Goal: Answer question/provide support: Share knowledge or assist other users

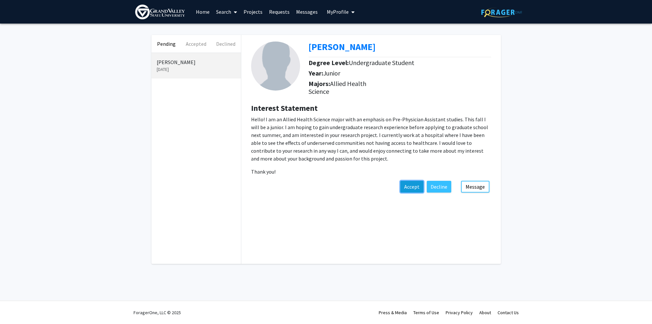
click at [419, 190] on button "Accept" at bounding box center [411, 187] width 23 height 12
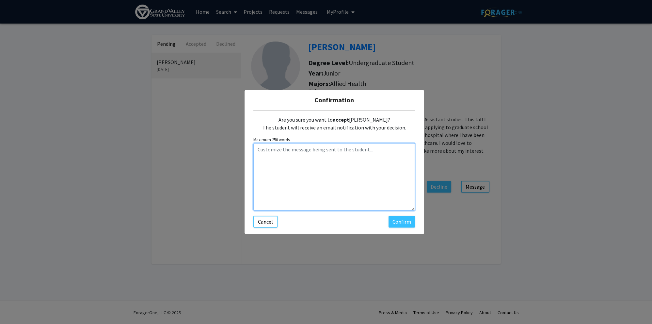
click at [349, 162] on textarea "Customize the message being sent to the student..." at bounding box center [334, 176] width 162 height 67
type textarea "Hi"
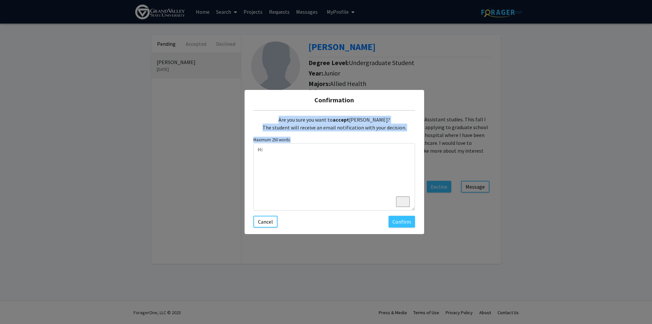
drag, startPoint x: 356, startPoint y: 99, endPoint x: 361, endPoint y: 163, distance: 63.6
click at [361, 163] on div "Confirmation Are you sure you want to accept [PERSON_NAME]? The student will re…" at bounding box center [335, 162] width 180 height 144
click at [274, 223] on button "Cancel" at bounding box center [265, 222] width 24 height 12
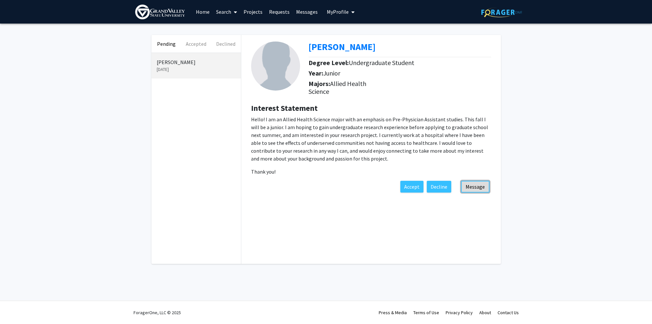
click at [476, 184] on button "Message" at bounding box center [475, 187] width 28 height 12
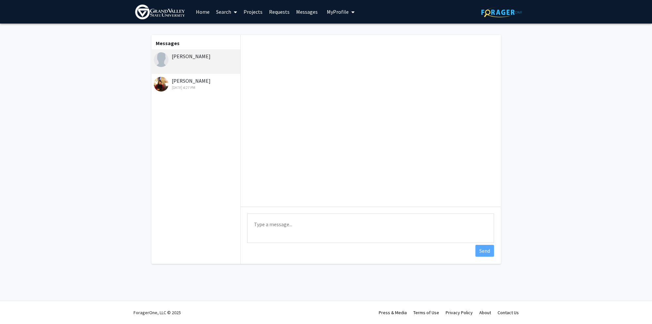
click at [207, 59] on div "[PERSON_NAME]" at bounding box center [196, 56] width 85 height 8
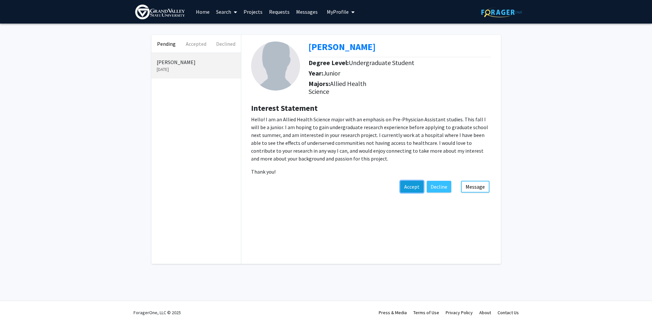
click at [413, 188] on button "Accept" at bounding box center [411, 187] width 23 height 12
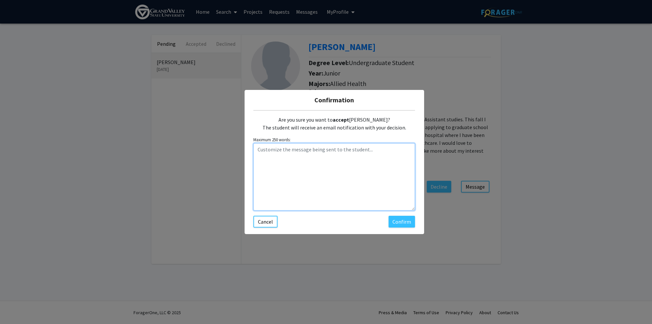
click at [357, 164] on textarea "Customize the message being sent to the student..." at bounding box center [334, 176] width 162 height 67
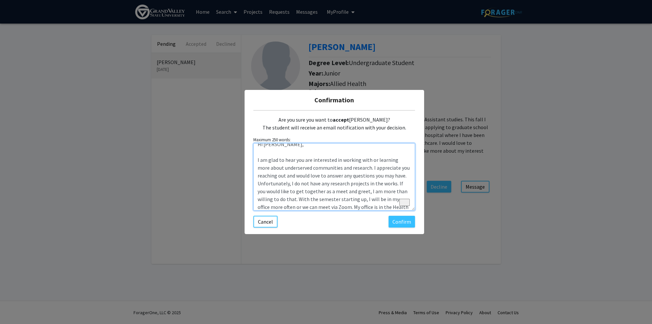
scroll to position [13, 0]
click at [275, 209] on span "or" at bounding box center [274, 207] width 5 height 6
click at [336, 206] on textarea "Hi [PERSON_NAME], I am glad to hear you are interested in working with or learn…" at bounding box center [334, 176] width 162 height 67
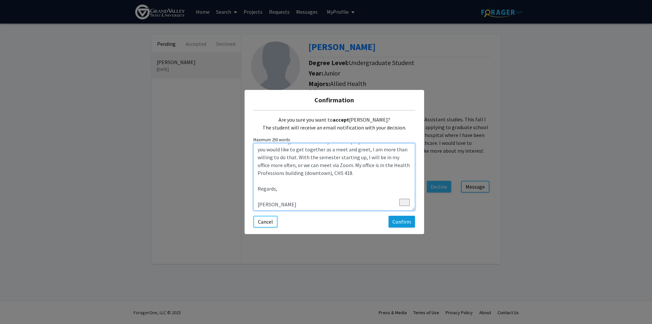
type textarea "Hi [PERSON_NAME], I am glad to hear you are interested in working with or learn…"
click at [408, 222] on button "Confirm" at bounding box center [402, 222] width 26 height 12
